Goal: Find specific page/section: Find specific page/section

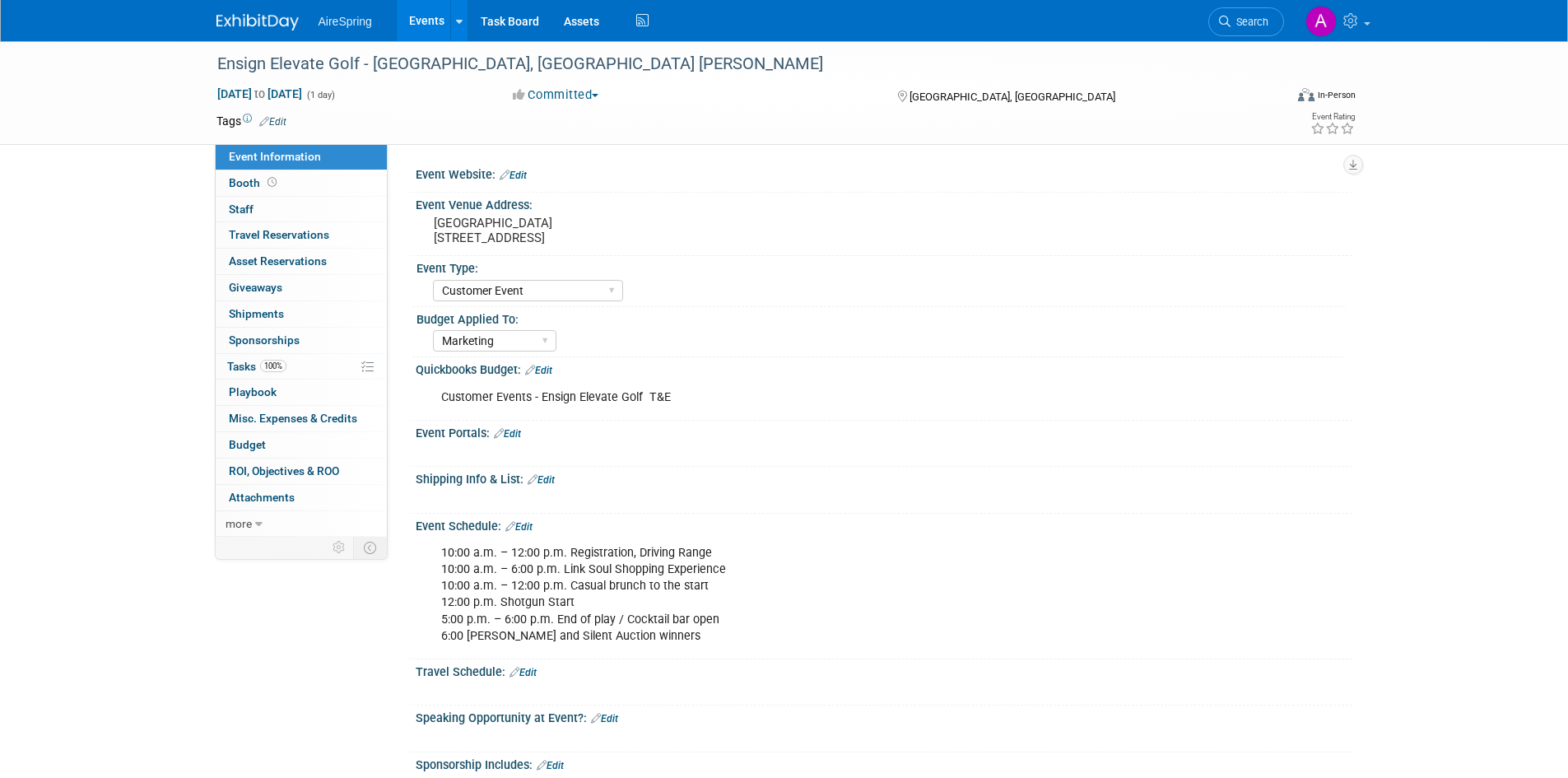
select select "Customer Event"
select select "Marketing"
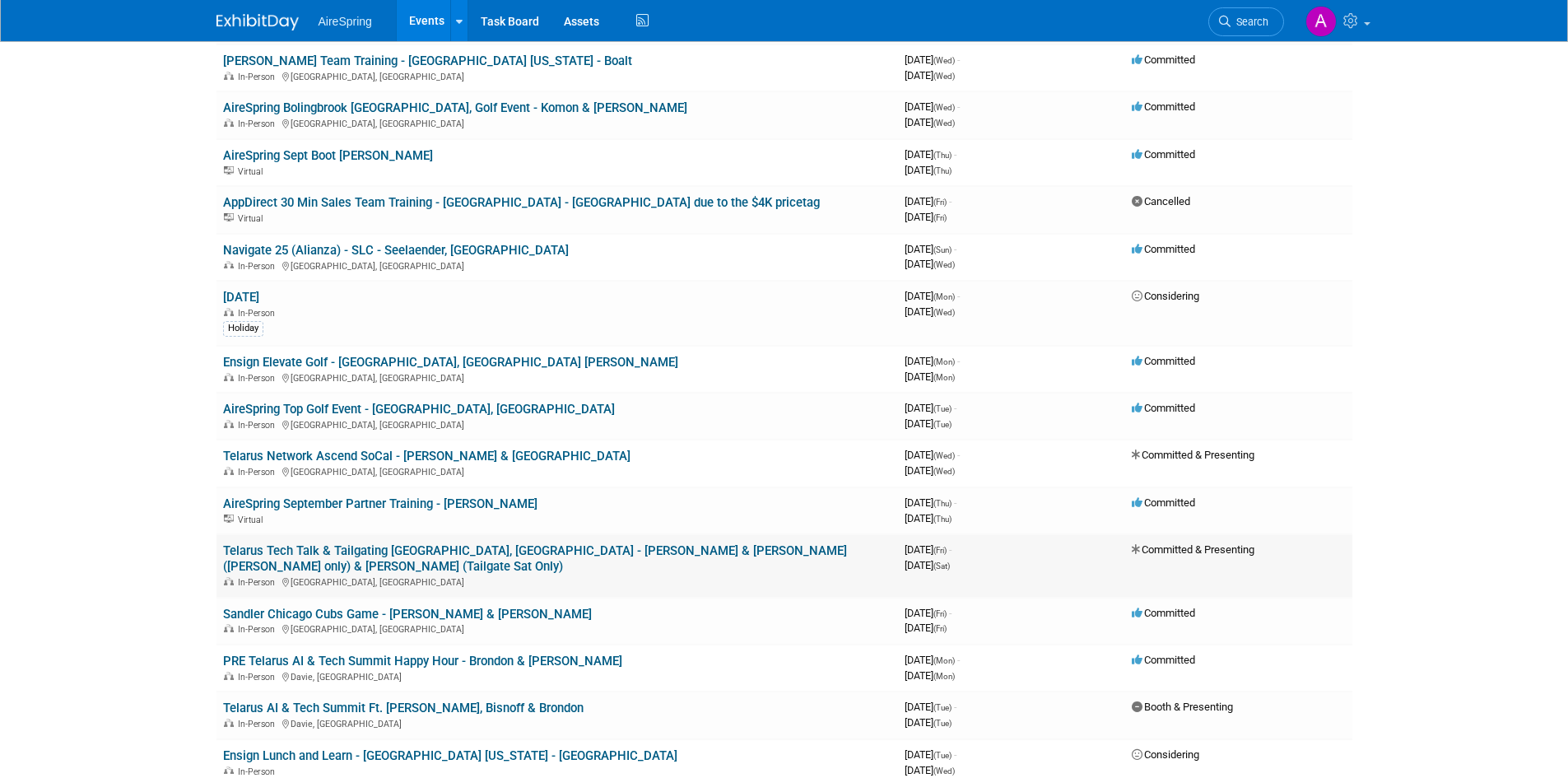
scroll to position [494, 0]
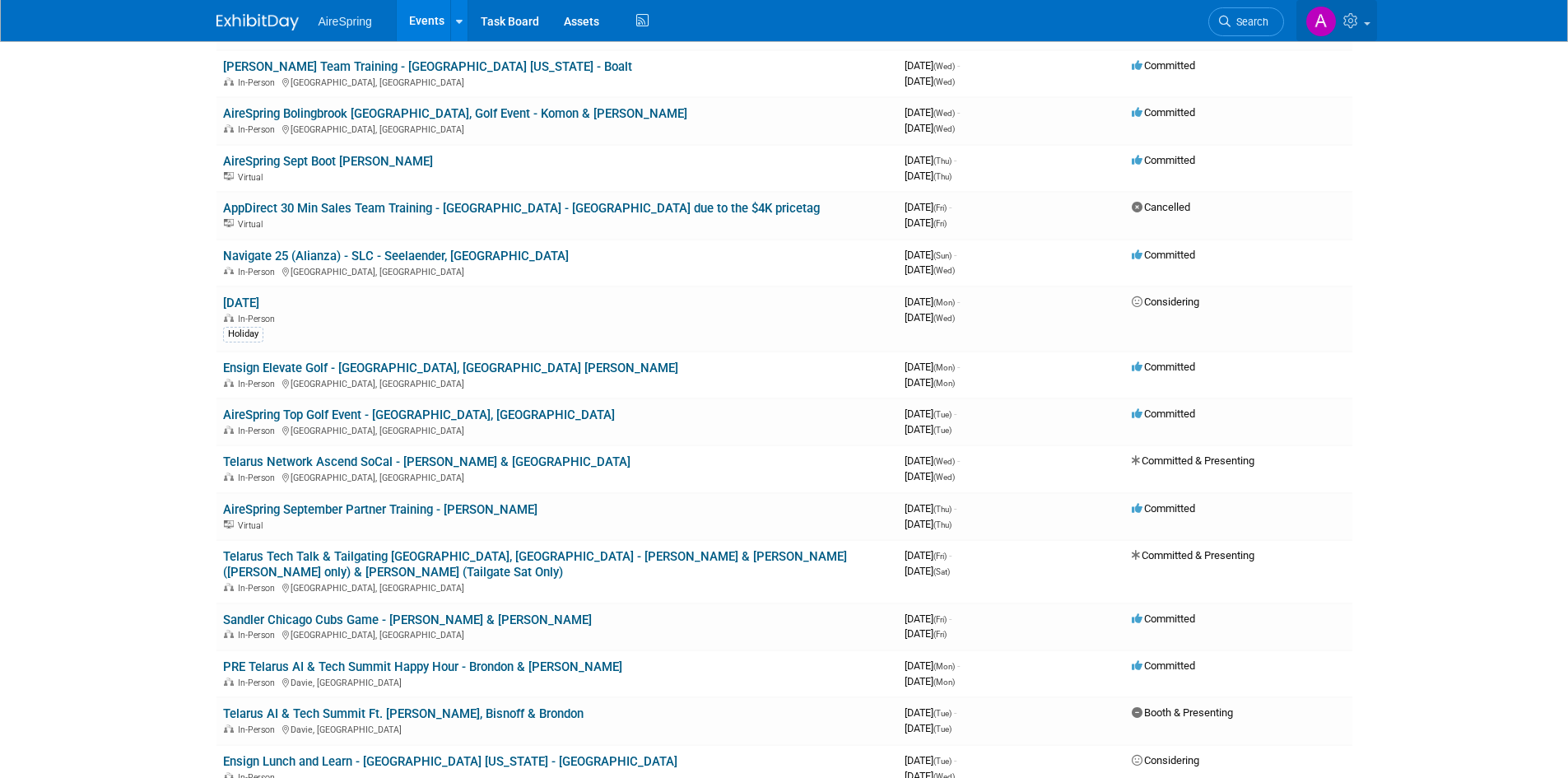
click at [1366, 24] on span at bounding box center [1367, 23] width 7 height 3
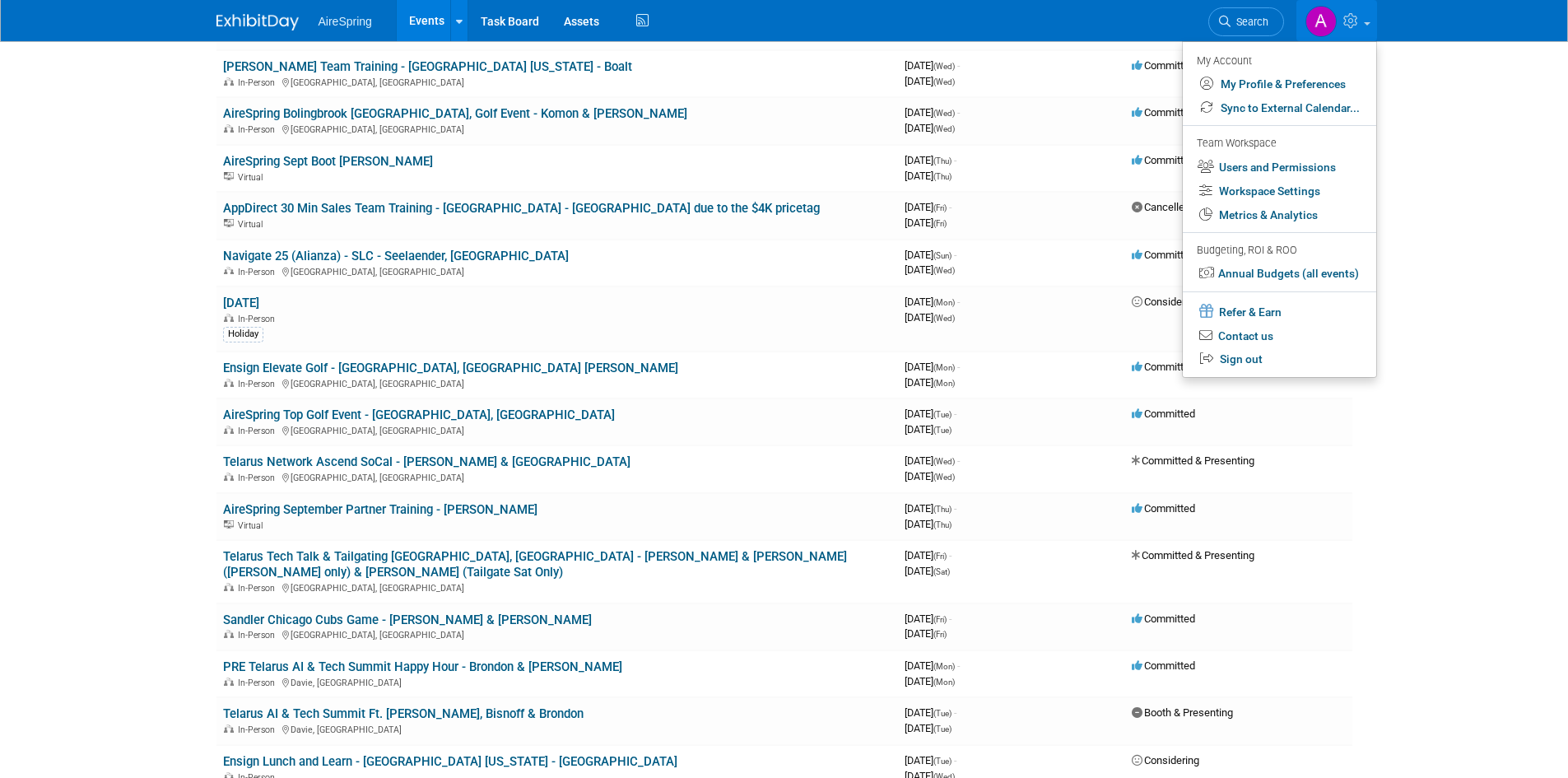
click at [1366, 24] on span at bounding box center [1367, 23] width 7 height 3
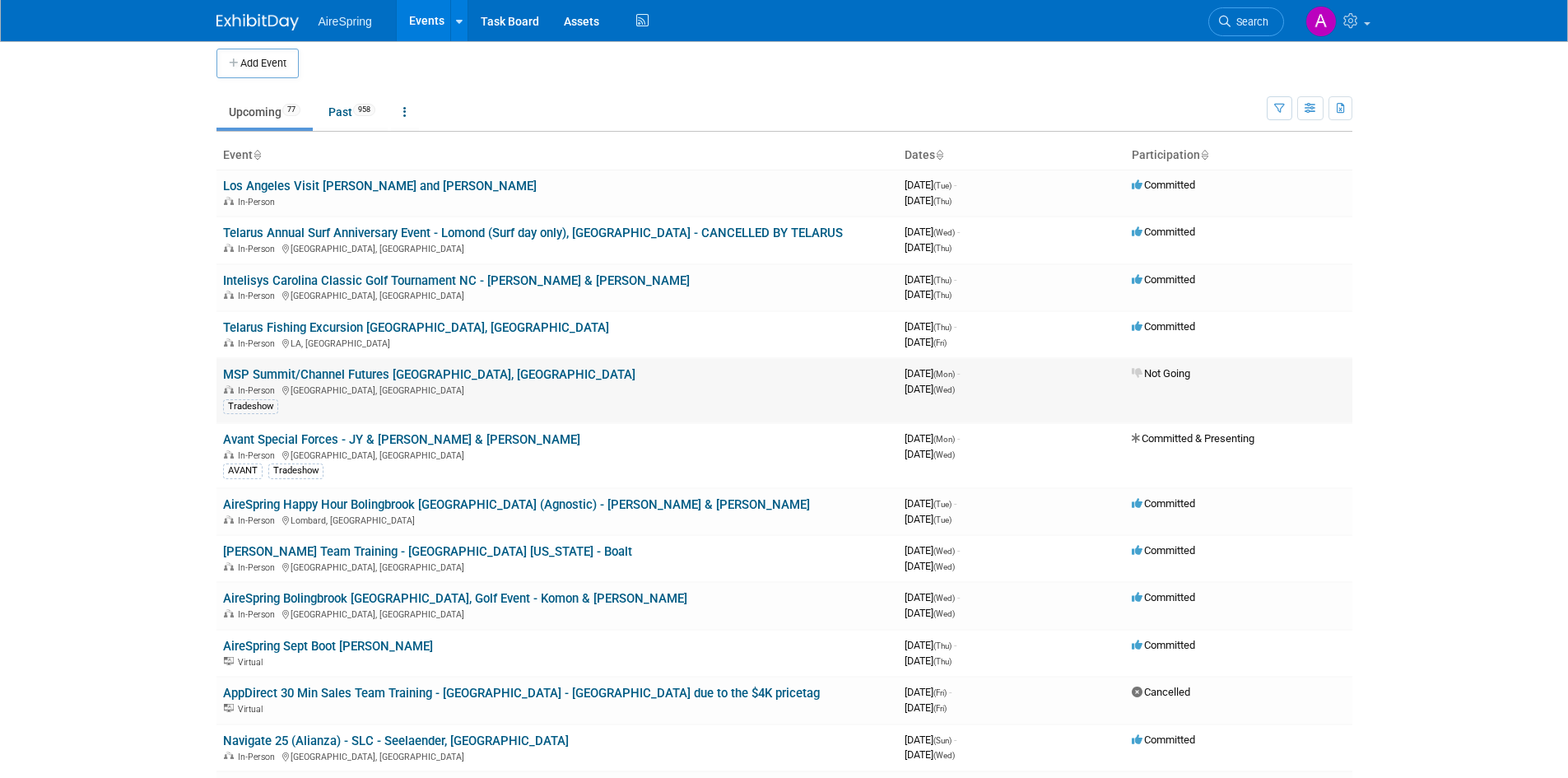
scroll to position [0, 0]
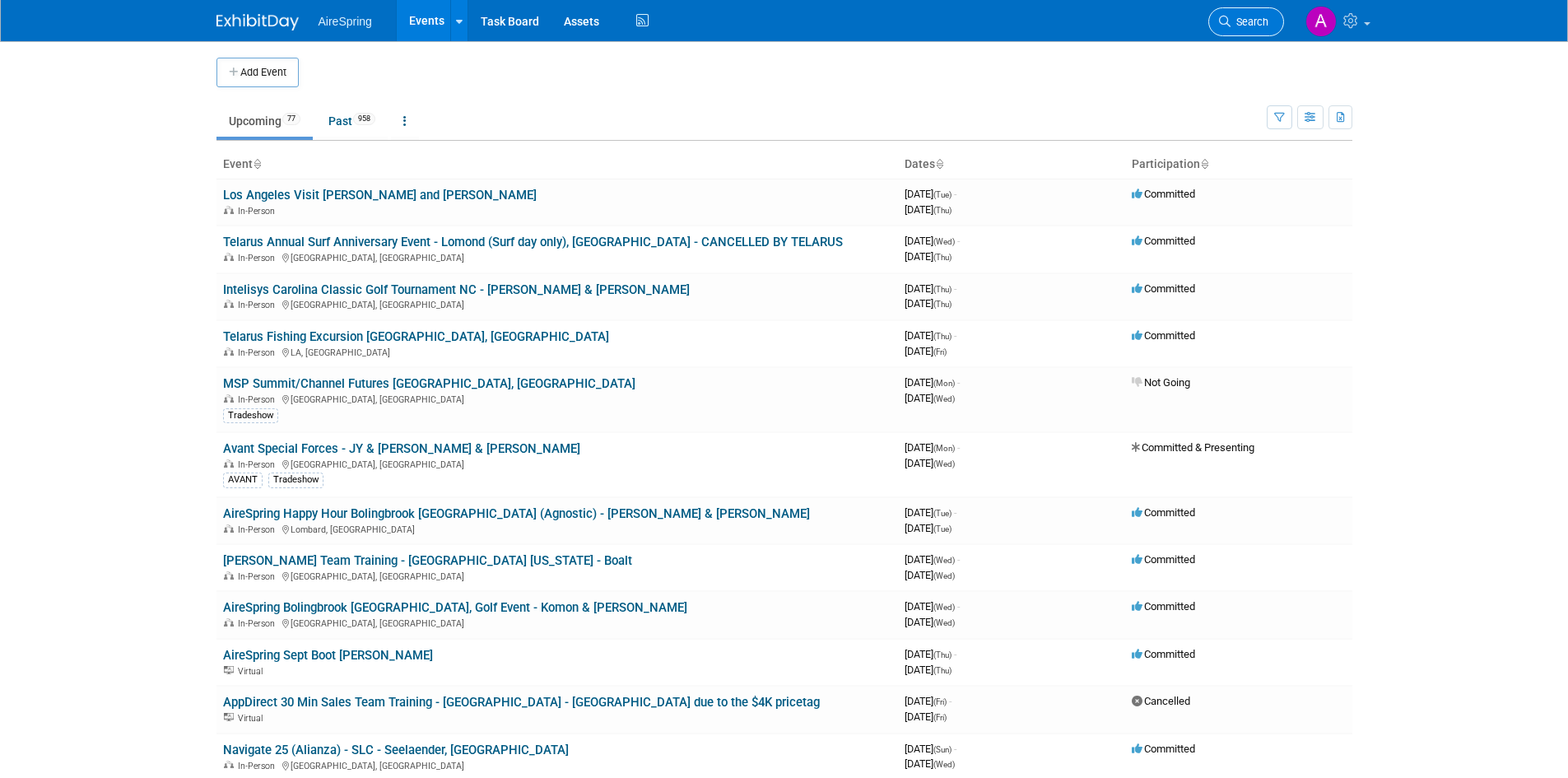
click at [1222, 19] on icon at bounding box center [1225, 22] width 12 height 12
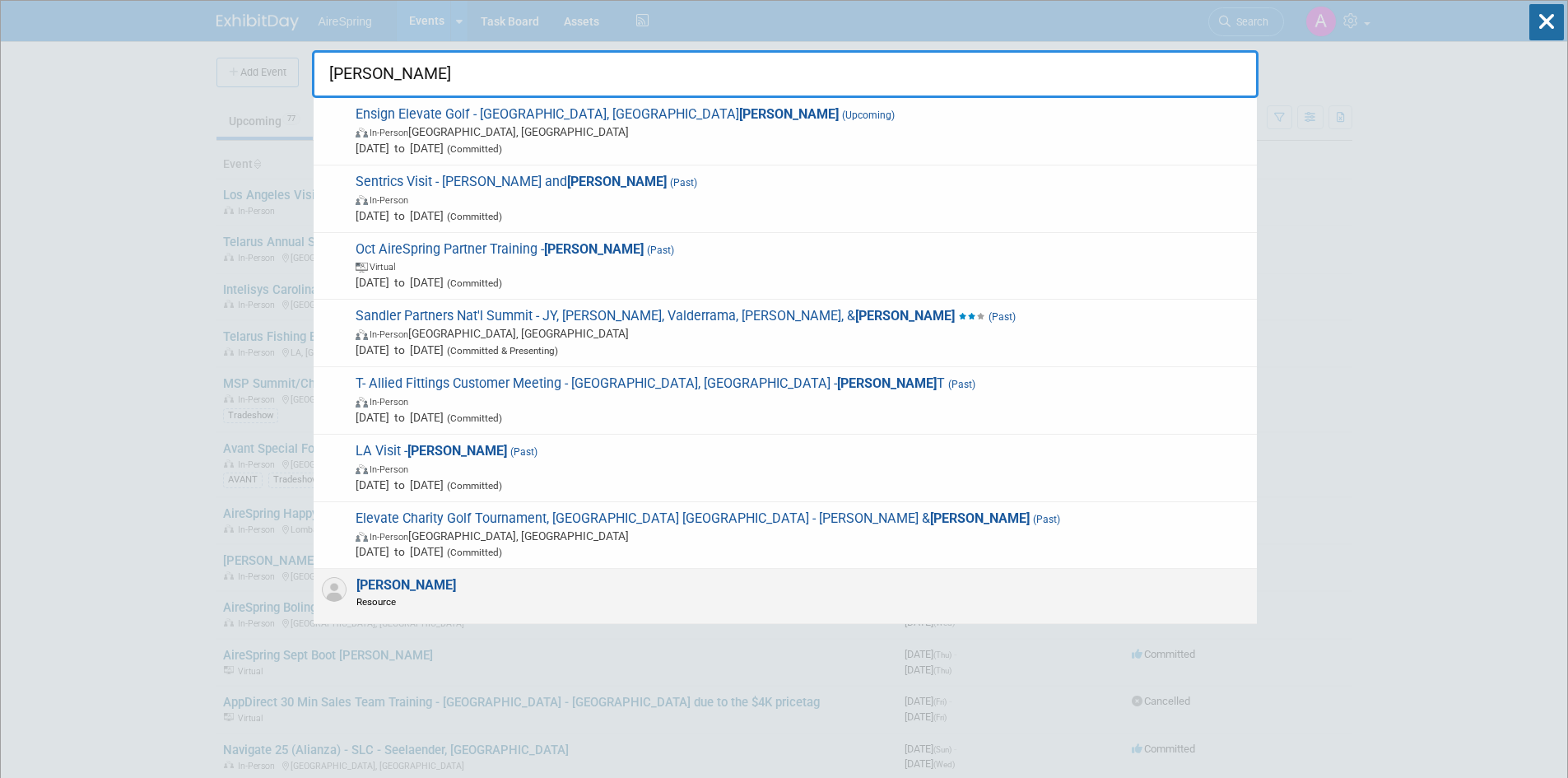
type input "ken bisnoff"
click at [405, 596] on span "Resource" at bounding box center [406, 602] width 99 height 14
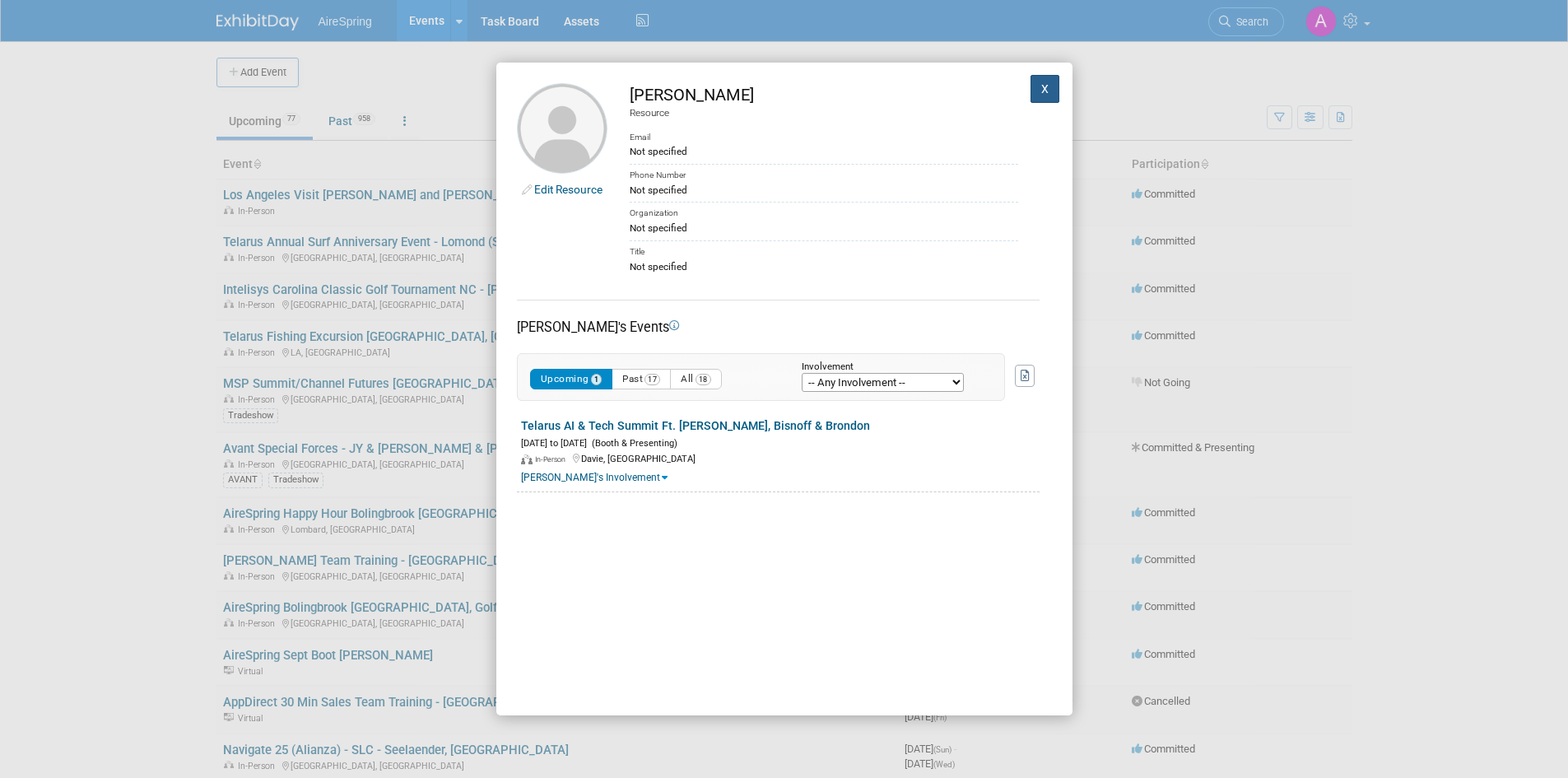
click at [1032, 87] on button "X" at bounding box center [1045, 89] width 30 height 28
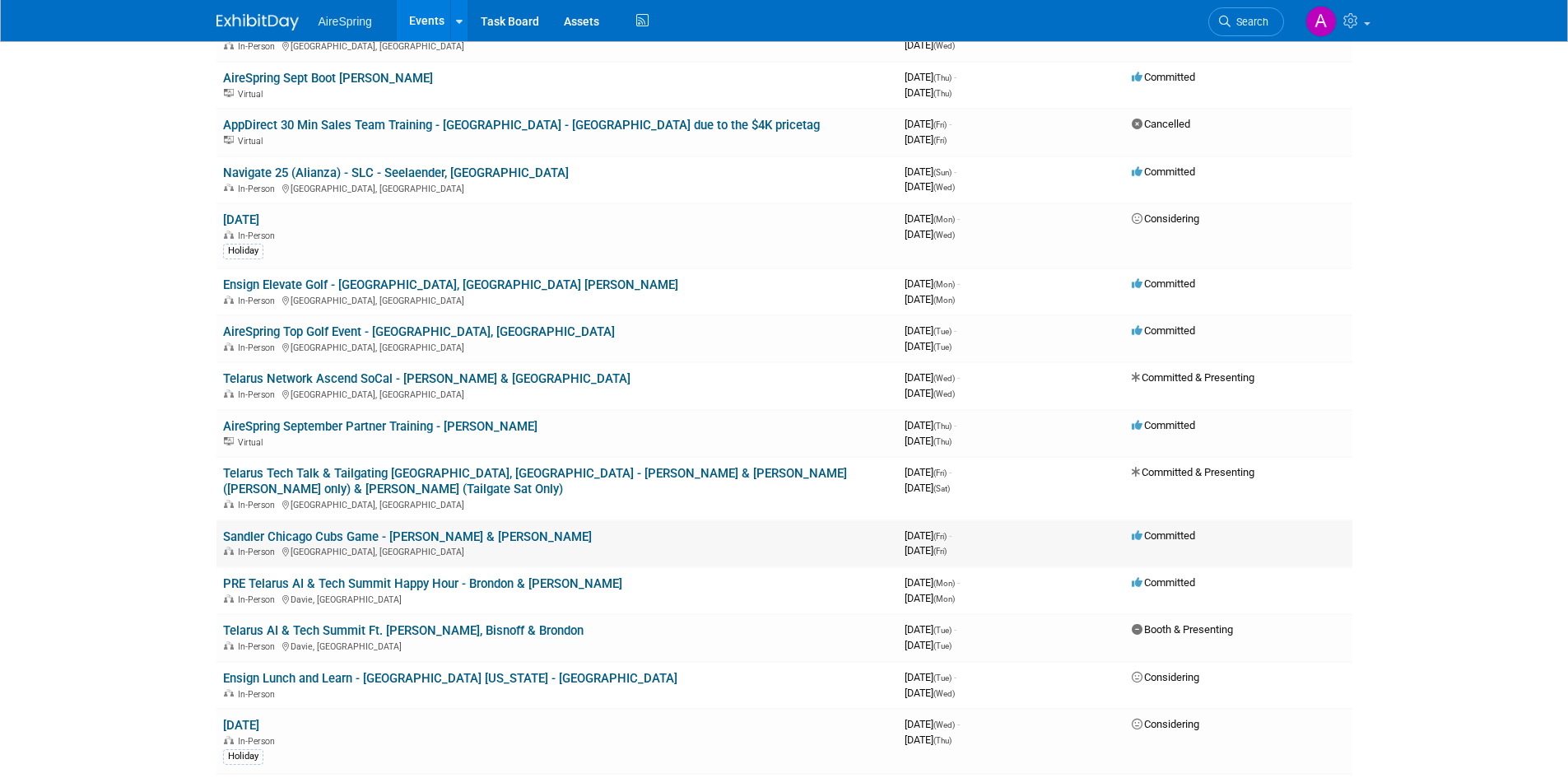
scroll to position [576, 0]
click at [740, 294] on div "In-Person Rancho Santa Fe, CA" at bounding box center [557, 300] width 668 height 13
click at [461, 292] on link "Ensign Elevate Golf - [GEOGRAPHIC_DATA], [GEOGRAPHIC_DATA] [PERSON_NAME]" at bounding box center [450, 286] width 455 height 15
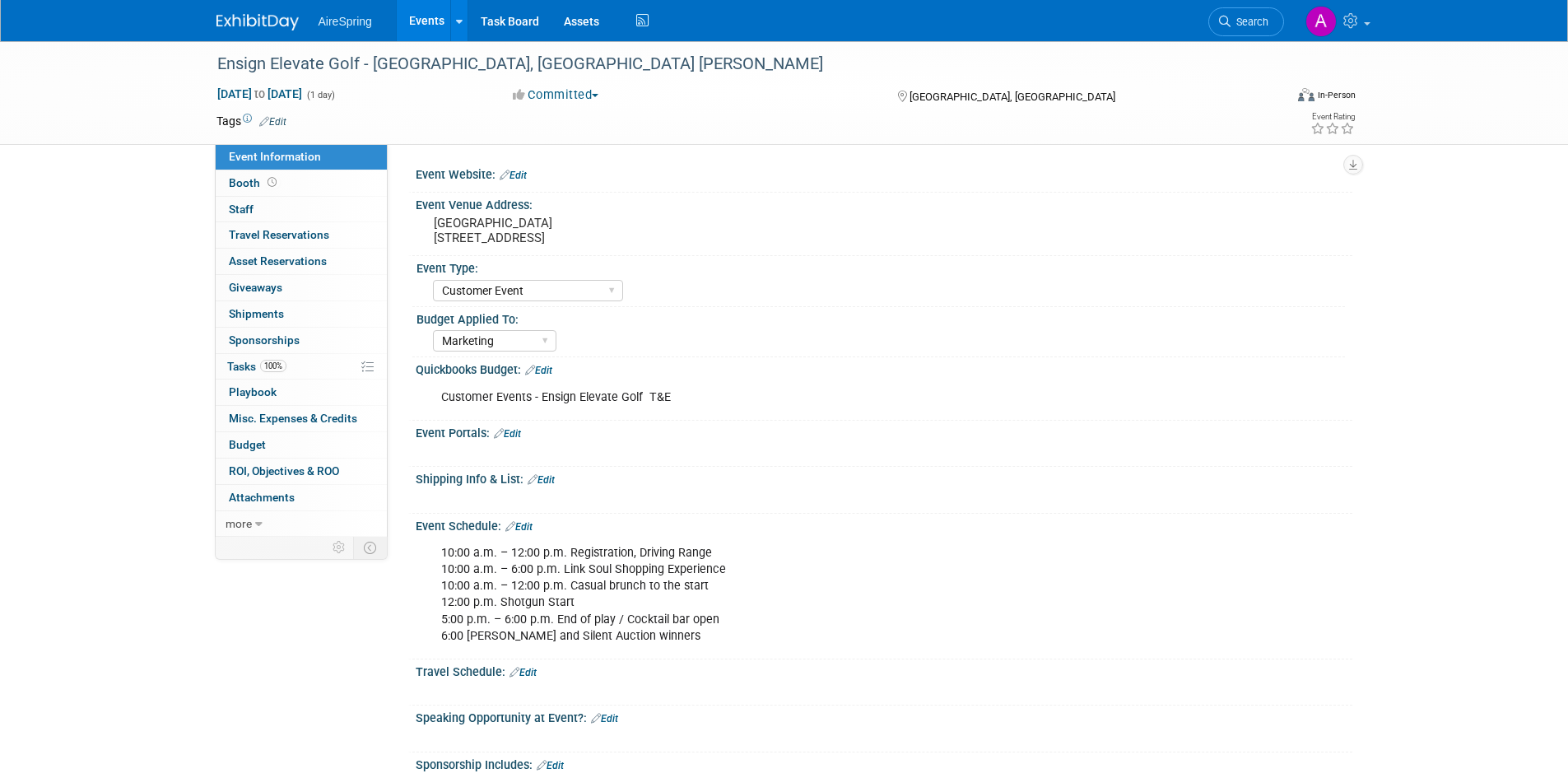
select select "Customer Event"
select select "Marketing"
